Goal: Task Accomplishment & Management: Use online tool/utility

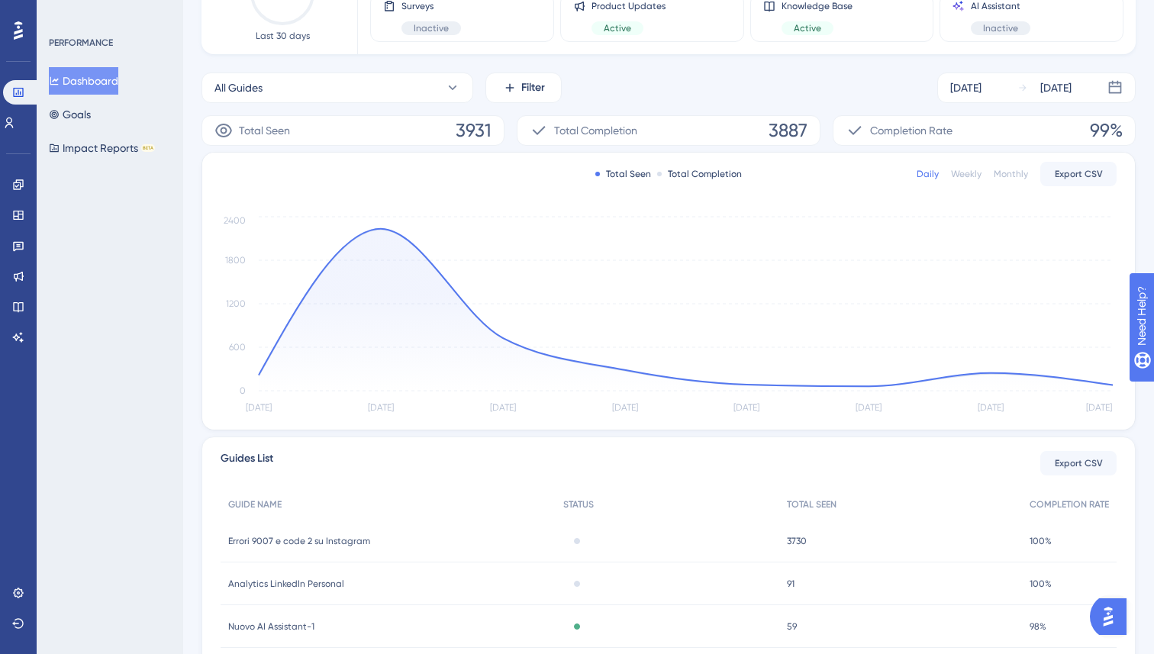
scroll to position [319, 0]
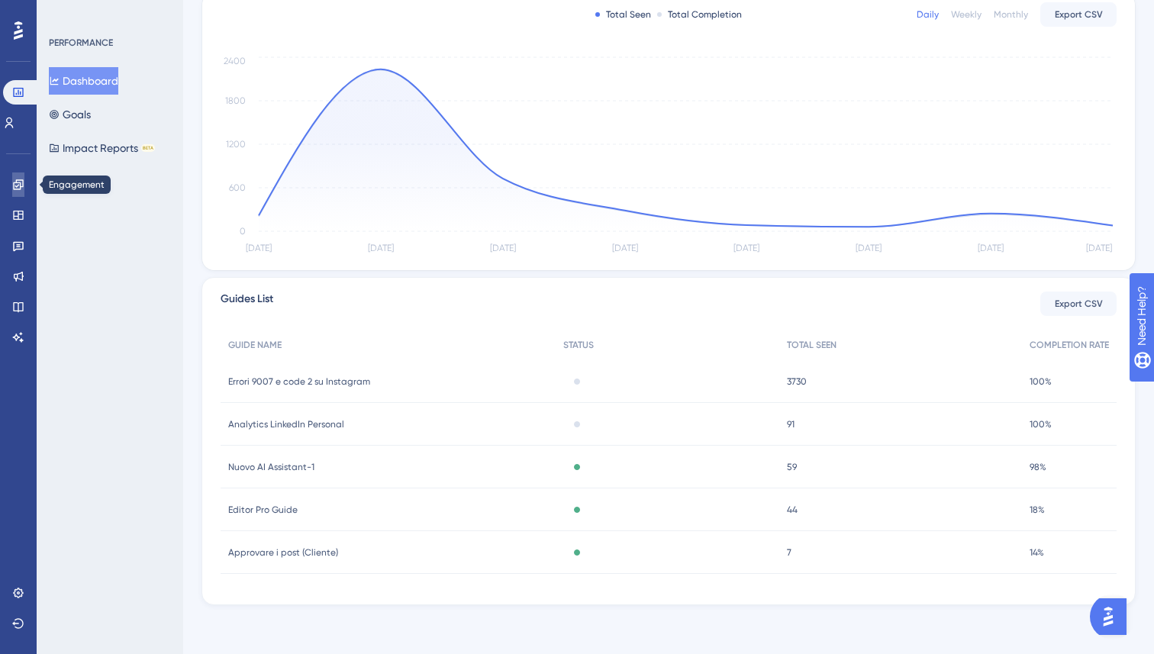
click at [21, 179] on icon at bounding box center [18, 184] width 10 height 10
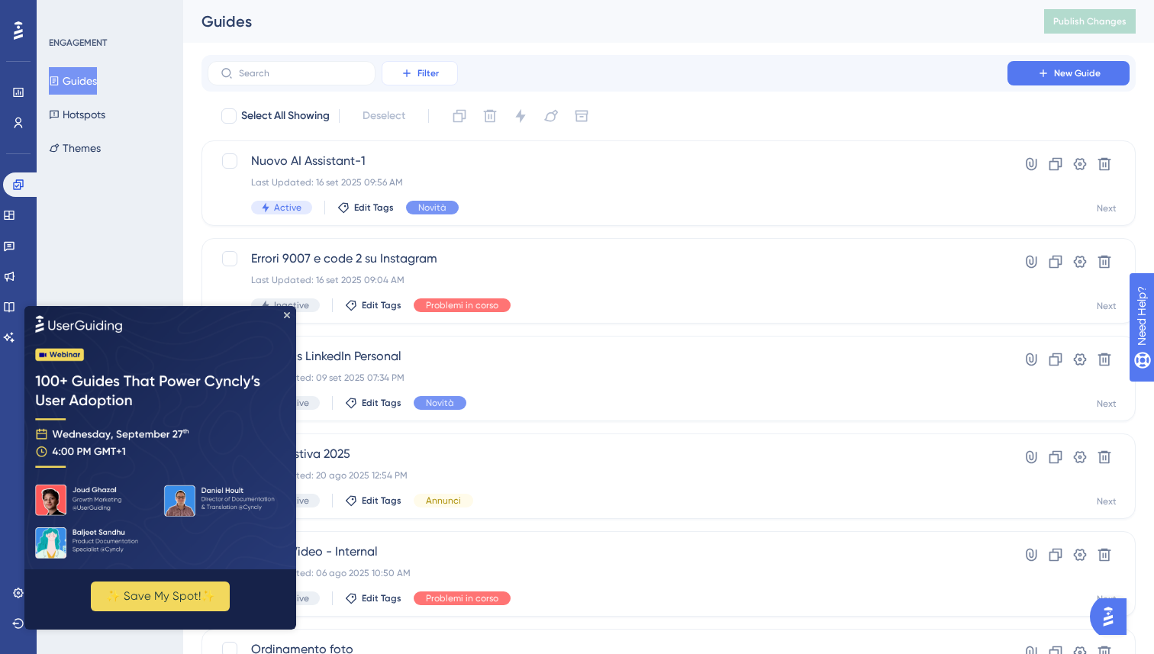
click at [421, 76] on span "Filter" at bounding box center [428, 73] width 21 height 12
click at [432, 212] on span "Status" at bounding box center [419, 208] width 31 height 18
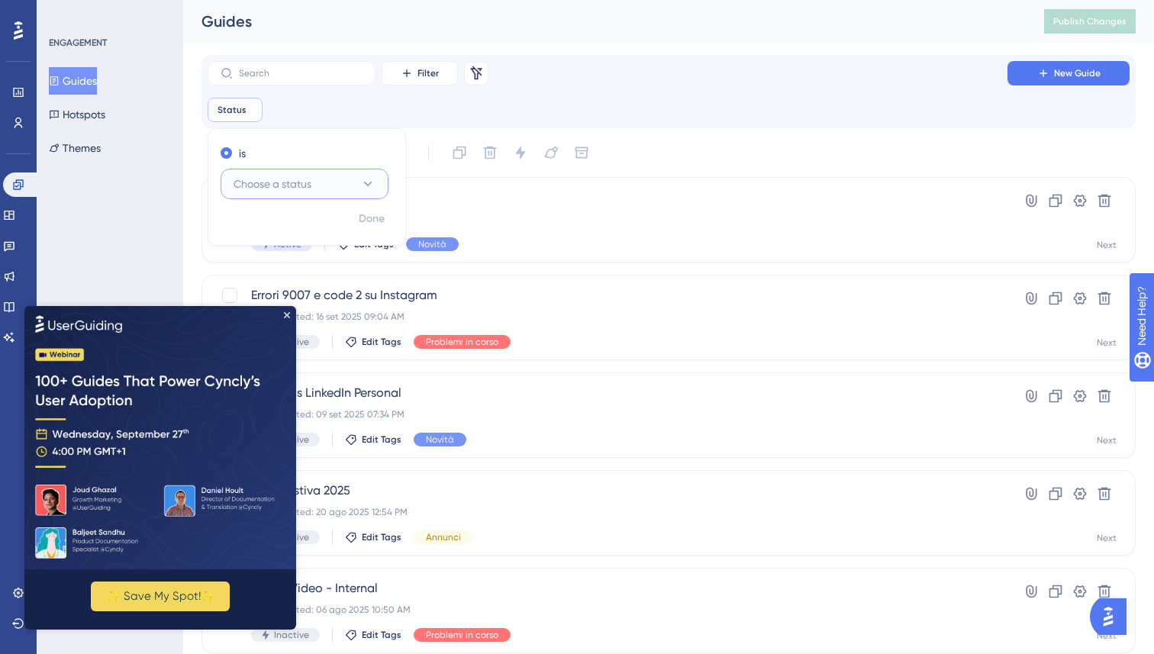
click at [337, 177] on button "Choose a status" at bounding box center [305, 184] width 168 height 31
click at [325, 222] on div "Active Active" at bounding box center [305, 230] width 124 height 31
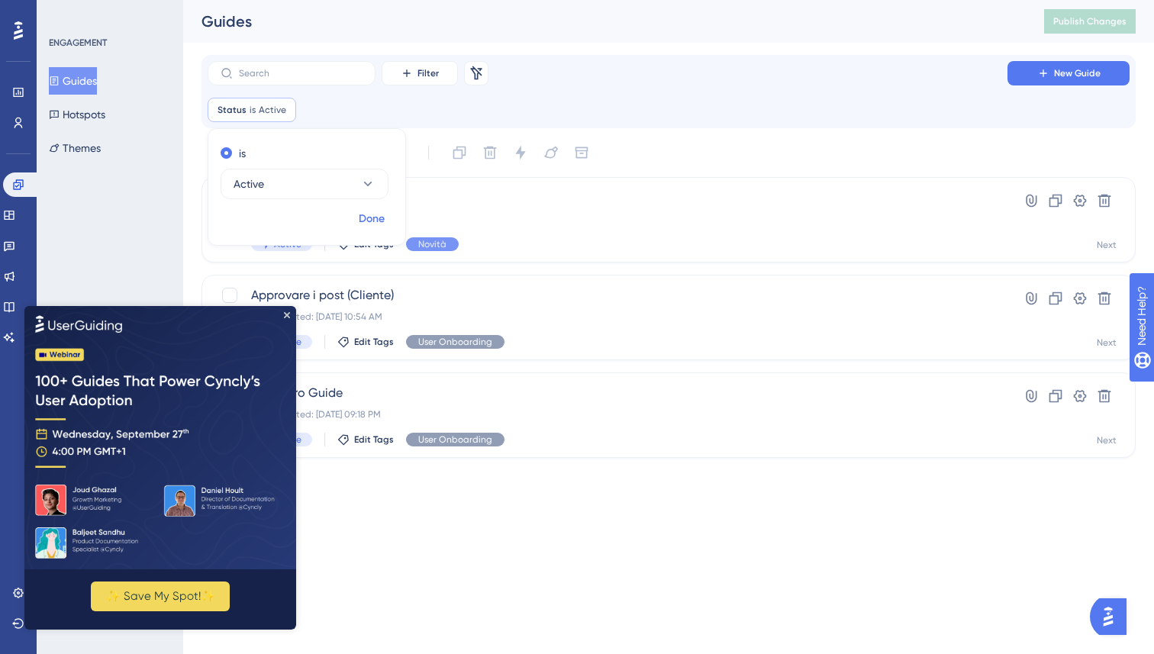
click at [363, 222] on span "Done" at bounding box center [372, 219] width 26 height 18
click at [291, 315] on img at bounding box center [160, 436] width 272 height 263
click at [289, 315] on icon "Close Preview" at bounding box center [287, 315] width 6 height 6
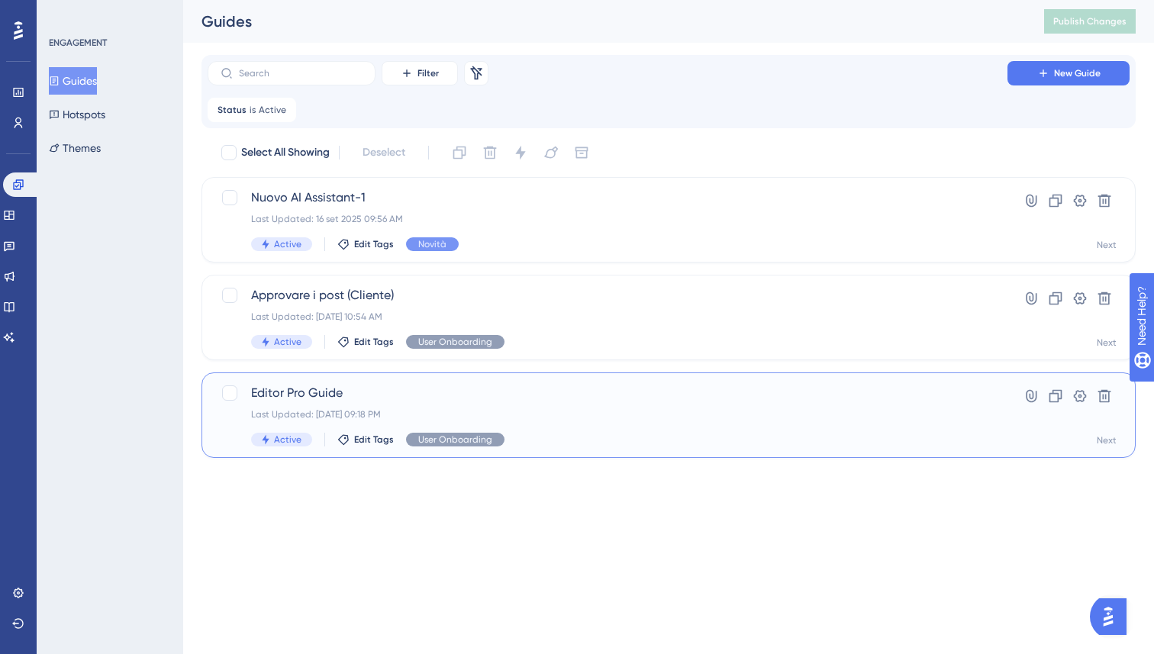
click at [389, 409] on div "Last Updated: 23 mar 2025 09:18 PM" at bounding box center [607, 415] width 713 height 12
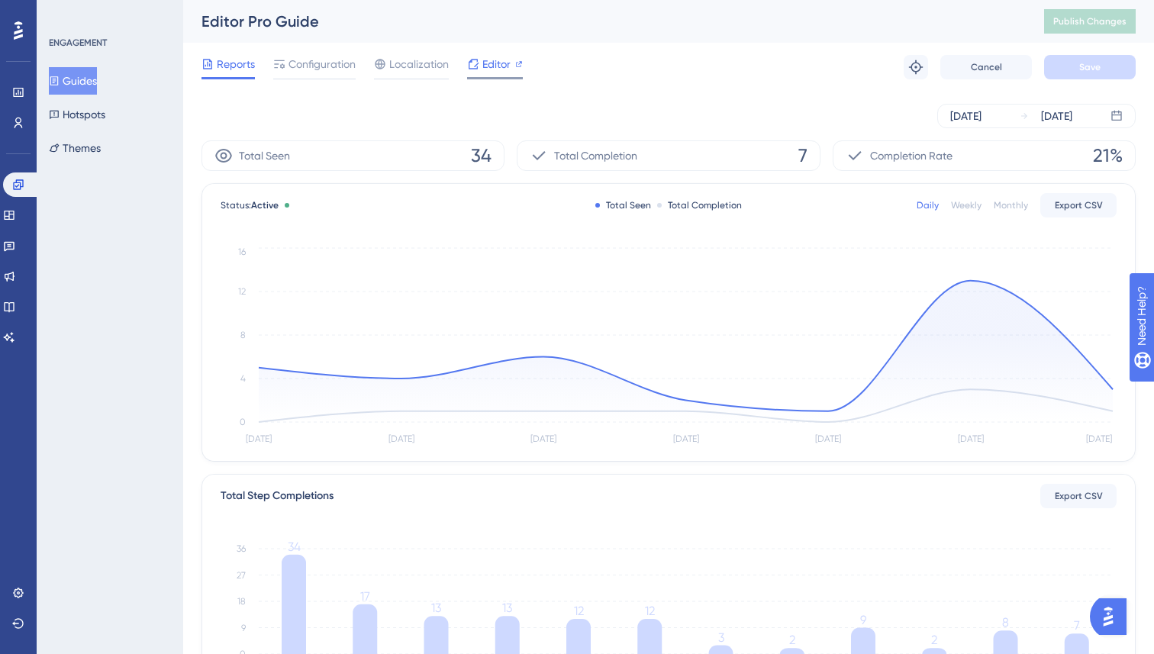
click at [490, 67] on span "Editor" at bounding box center [497, 64] width 28 height 18
click at [1071, 29] on button "Publish Changes" at bounding box center [1091, 21] width 92 height 24
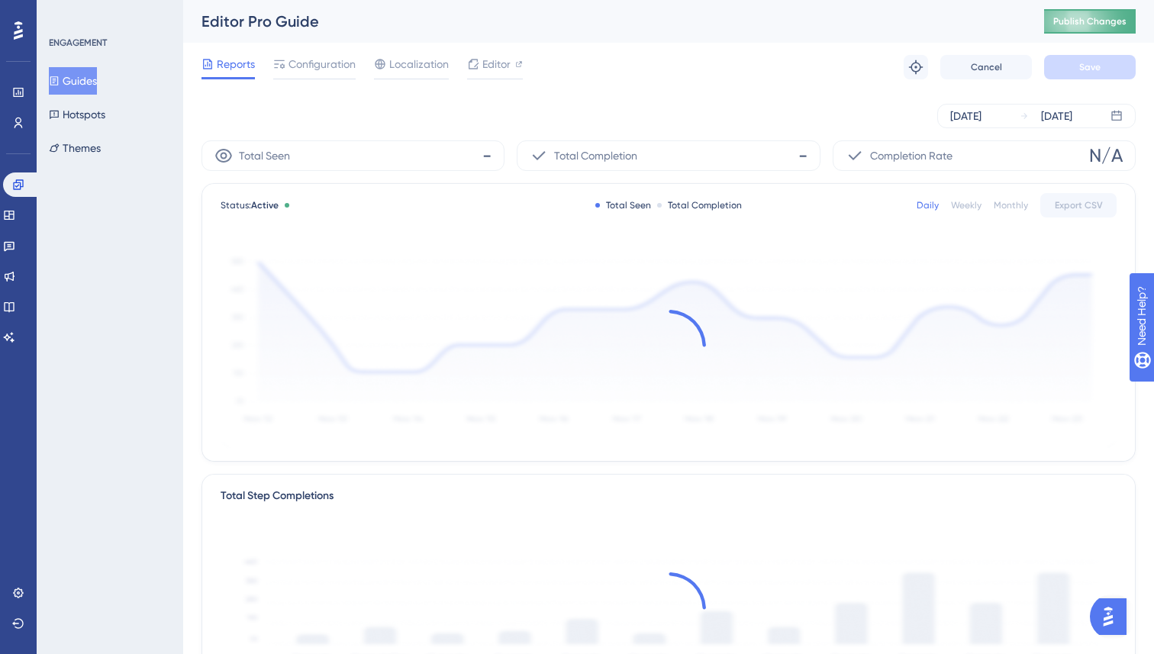
click at [1069, 22] on span "Publish Changes" at bounding box center [1090, 21] width 73 height 12
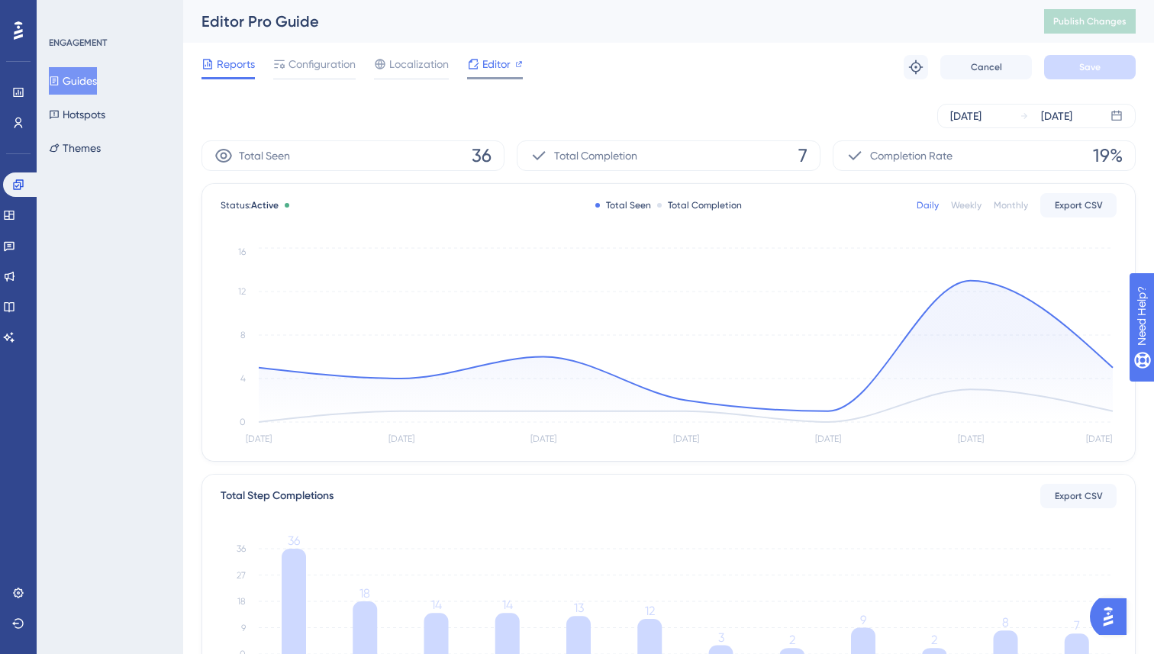
click at [489, 67] on span "Editor" at bounding box center [497, 64] width 28 height 18
click at [1118, 19] on span "Publish Changes" at bounding box center [1090, 21] width 73 height 12
